Goal: Information Seeking & Learning: Learn about a topic

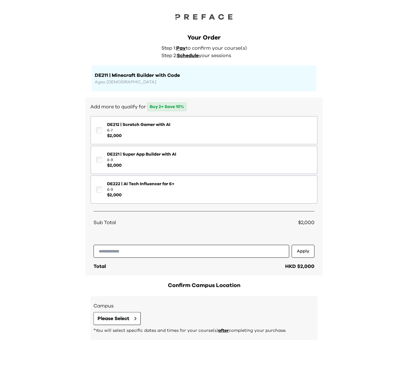
click at [53, 92] on div "Your Order Step 1: Pay to confirm your course(s) Step 2: Schedule your sessions…" at bounding box center [204, 196] width 408 height 392
click at [47, 132] on div "Your Order Step 1: Pay to confirm your course(s) Step 2: Schedule your sessions…" at bounding box center [204, 196] width 408 height 392
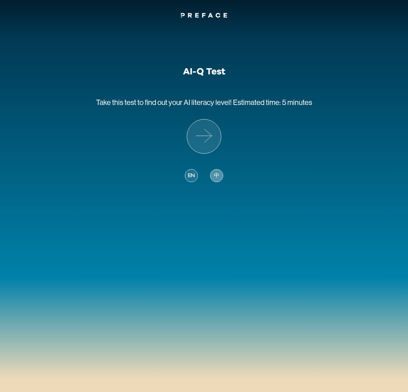
click at [217, 181] on div "中" at bounding box center [216, 175] width 13 height 13
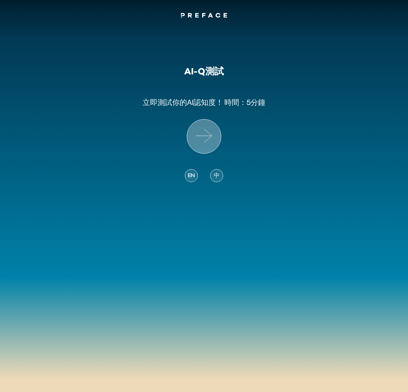
click at [212, 136] on icon at bounding box center [204, 136] width 34 height 34
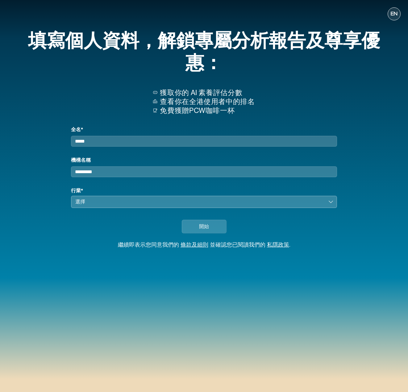
click at [104, 140] on input "全名*" at bounding box center [204, 141] width 266 height 11
click at [107, 139] on input "全名*" at bounding box center [204, 141] width 266 height 11
click at [105, 141] on input "全名*" at bounding box center [204, 141] width 266 height 11
click at [105, 142] on input "全名*" at bounding box center [204, 141] width 266 height 11
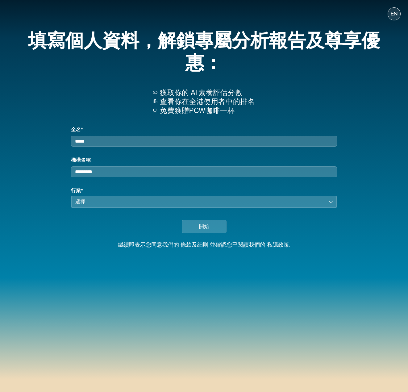
click at [102, 208] on button "選擇" at bounding box center [204, 201] width 266 height 12
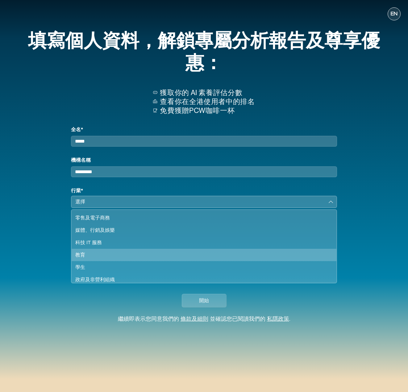
scroll to position [53, 0]
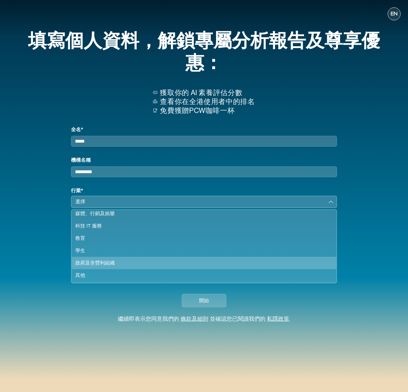
click at [102, 266] on div "政府及非營利組織" at bounding box center [200, 262] width 250 height 7
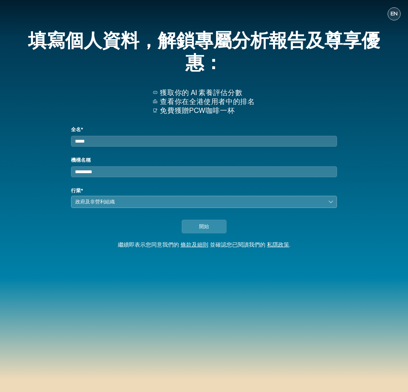
click at [88, 177] on input "機構名稱" at bounding box center [204, 171] width 266 height 11
click at [84, 177] on input "機構名稱" at bounding box center [204, 171] width 266 height 11
click at [102, 145] on input "全名*" at bounding box center [204, 141] width 266 height 11
click at [102, 143] on input "全名*" at bounding box center [204, 141] width 266 height 11
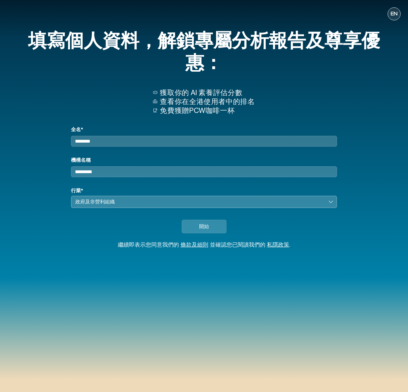
drag, startPoint x: 89, startPoint y: 144, endPoint x: 167, endPoint y: 146, distance: 77.8
click at [154, 146] on input "********" at bounding box center [204, 141] width 266 height 11
type input "*****"
click at [213, 228] on button "開始" at bounding box center [204, 227] width 45 height 14
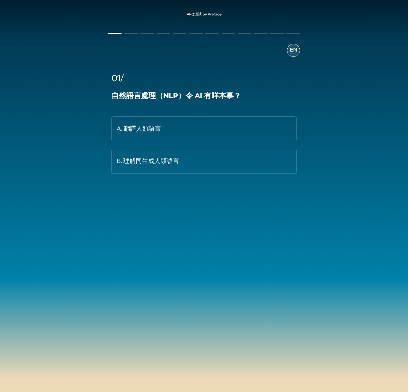
click at [227, 255] on div "AI-Q測試 by Preface EN 01/ 自然語言處理（NLP）令 AI 有咩本事？ A. 翻譯人類語言 B. 理解同生成人類語言" at bounding box center [204, 196] width 408 height 392
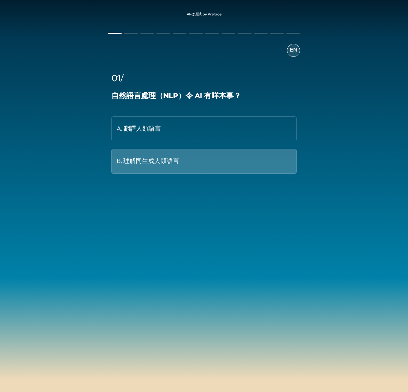
click at [170, 167] on button "B. 理解同生成人類語言" at bounding box center [203, 161] width 185 height 25
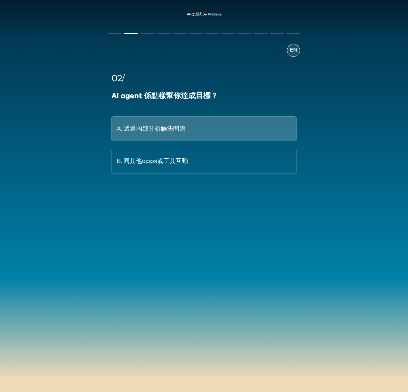
click at [124, 129] on button "A. 透過內部分析解決問題" at bounding box center [203, 128] width 185 height 25
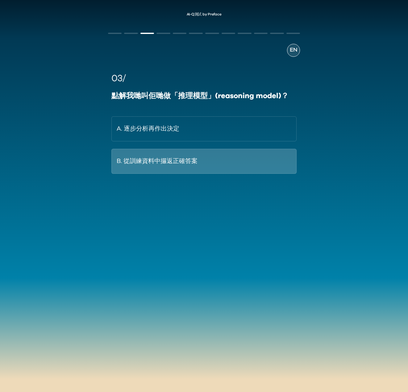
click at [181, 166] on button "B. 從訓練資料中攞返正確答案" at bounding box center [203, 161] width 185 height 25
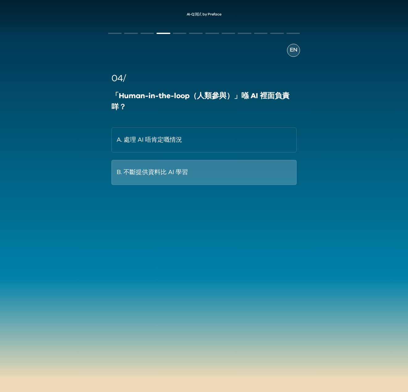
click at [196, 169] on button "B. 不斷提供資料比 AI 學習" at bounding box center [203, 172] width 185 height 25
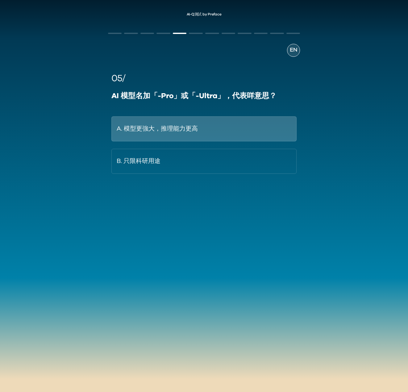
click at [212, 133] on button "A. 模型更強大，推理能力更高" at bounding box center [203, 128] width 185 height 25
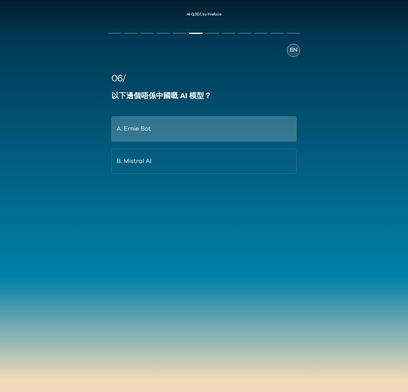
click at [173, 129] on button "A. Ernie Bot" at bounding box center [203, 128] width 185 height 25
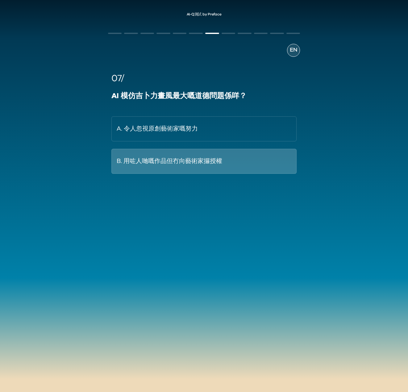
click at [265, 162] on button "B. 用咗人哋嘅作品但冇向藝術家攞授權" at bounding box center [203, 161] width 185 height 25
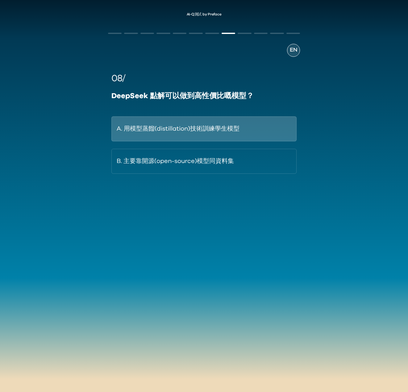
click at [223, 129] on button "A. 用模型蒸餾(distillation)技術訓練學生模型" at bounding box center [203, 128] width 185 height 25
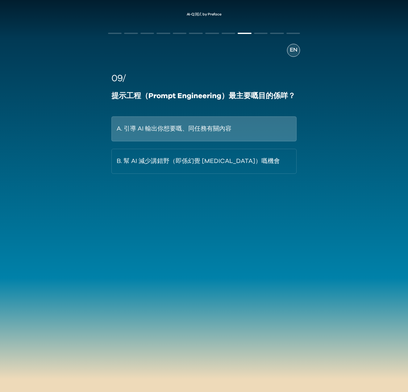
click at [223, 131] on button "A. 引導 AI 輸出你想要嘅、同任務有關內容" at bounding box center [203, 128] width 185 height 25
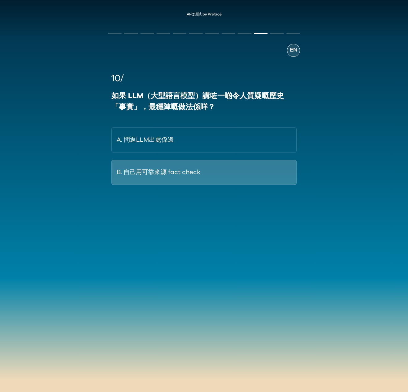
click at [170, 176] on button "B. 自己用可靠來源 fact check" at bounding box center [203, 172] width 185 height 25
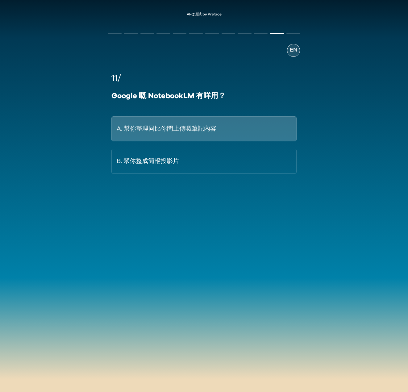
click at [170, 124] on button "A. 幫你整理同比你問上傳嘅筆記內容" at bounding box center [203, 128] width 185 height 25
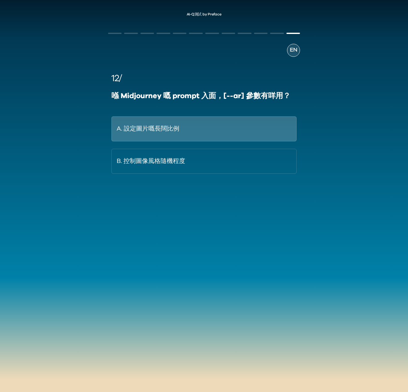
click at [163, 128] on button "A. 設定圖片嘅長闊比例" at bounding box center [203, 128] width 185 height 25
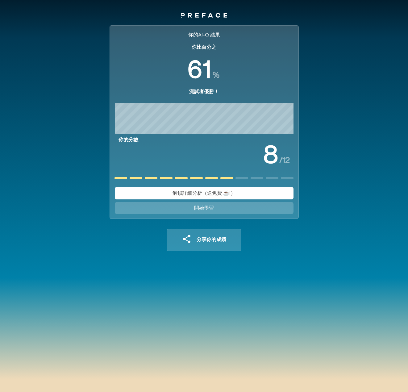
click at [335, 106] on div "你的AI-Q 結果 你比百分之 % 測試者優勝！ 你的分數 / 12 解鎖詳細分析（送免費 ☕️!） 開始學習 分享你的成績 你的AI-Q 結果 你比百分之 …" at bounding box center [204, 143] width 408 height 246
click at [204, 278] on div "你的AI-Q 結果 你比百分之 % 測試者優勝！ 你的分數 / 12 解鎖詳細分析（送免費 ☕️!） 開始學習 分享你的成績 你的AI-Q 結果 你比百分之 …" at bounding box center [204, 196] width 408 height 392
click at [204, 209] on span "開始學習" at bounding box center [204, 207] width 20 height 5
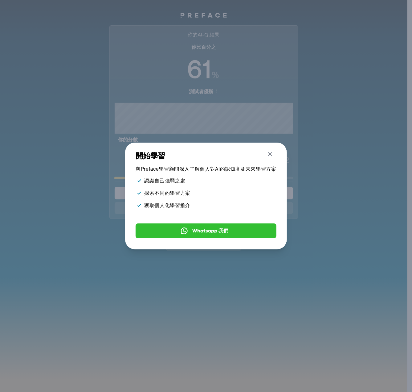
click at [274, 153] on icon "button" at bounding box center [270, 154] width 6 height 6
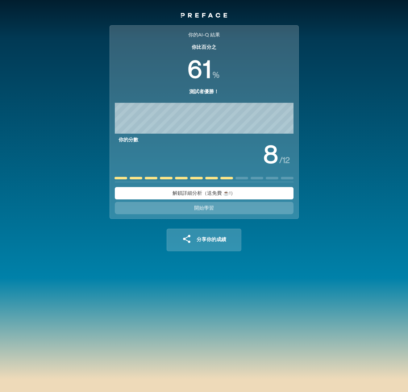
click at [316, 184] on div "Go Back Close 開始學習 與Preface學習顧問深入了解個人對AI的認知度及未來學習方案 認識自己強弱之處 探索不同的學習方案 獲取個人化學習推…" at bounding box center [204, 196] width 408 height 392
click at [341, 203] on div "你的AI-Q 結果 你比百分之 % 測試者優勝！ 你的分數 / 12 解鎖詳細分析（送免費 ☕️!） 開始學習 分享你的成績 你的AI-Q 結果 你比百分之 …" at bounding box center [204, 143] width 408 height 246
click at [250, 193] on button "解鎖詳細分析（送免費 ☕️!）" at bounding box center [204, 193] width 179 height 12
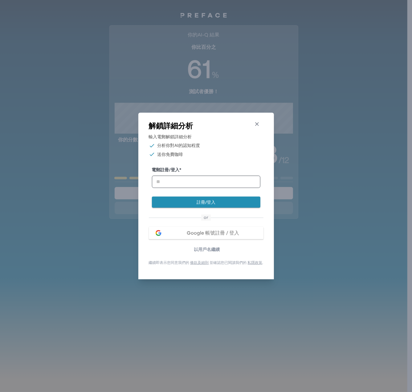
click at [263, 120] on button "Close" at bounding box center [257, 125] width 11 height 10
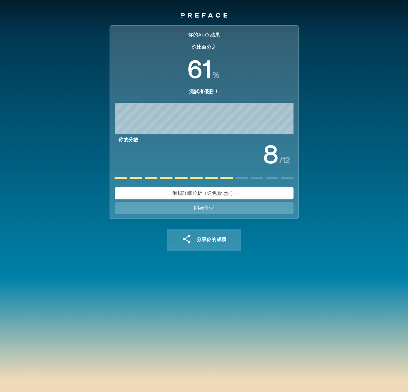
click at [335, 131] on div "Go Back Close 解鎖詳細分析 輸入電郵解鎖詳細分析 分析你對AI的認知程度 送你免費咖啡 電郵註冊/登入 * 註冊/登入 or Google 帳號…" at bounding box center [204, 196] width 408 height 392
click at [313, 91] on div "你的AI-Q 結果 你比百分之 % 測試者優勝！ 你的分數 / 12 解鎖詳細分析（送免費 ☕️!） 開始學習 分享你的成績 你的AI-Q 結果 你比百分之 …" at bounding box center [204, 143] width 408 height 246
click at [338, 104] on div "你的AI-Q 結果 你比百分之 % 測試者優勝！ 你的分數 / 12 解鎖詳細分析（送免費 ☕️!） 開始學習 分享你的成績 你的AI-Q 結果 你比百分之 …" at bounding box center [204, 143] width 408 height 246
click at [230, 266] on div "你的AI-Q 結果 你比百分之 % 測試者優勝！ 你的分數 / 12 解鎖詳細分析（送免費 ☕️!） 開始學習 分享你的成績 你的AI-Q 結果 你比百分之 …" at bounding box center [204, 196] width 408 height 392
click at [350, 84] on div "你的AI-Q 結果 你比百分之 % 測試者優勝！ 你的分數 / 12 解鎖詳細分析（送免費 ☕️!） 開始學習 分享你的成績 你的AI-Q 結果 你比百分之 …" at bounding box center [204, 143] width 408 height 246
